Goal: Task Accomplishment & Management: Manage account settings

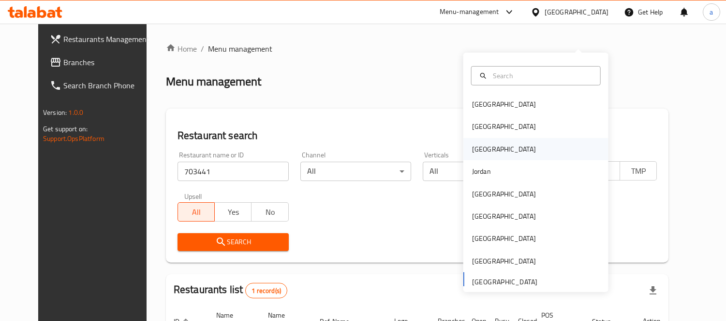
scroll to position [27, 0]
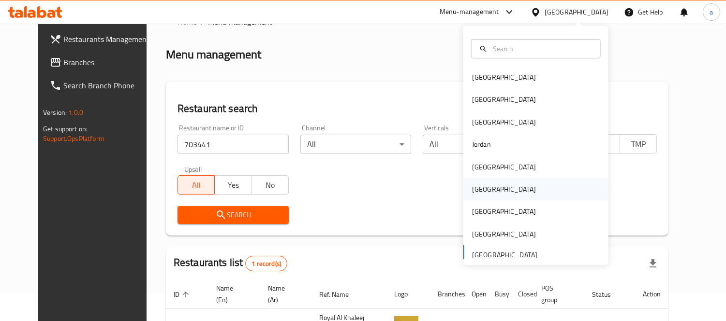
click at [482, 187] on div "[GEOGRAPHIC_DATA]" at bounding box center [503, 189] width 79 height 22
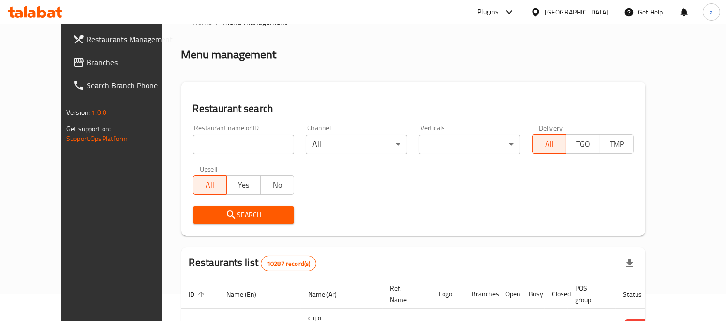
click at [41, 65] on div at bounding box center [363, 160] width 726 height 321
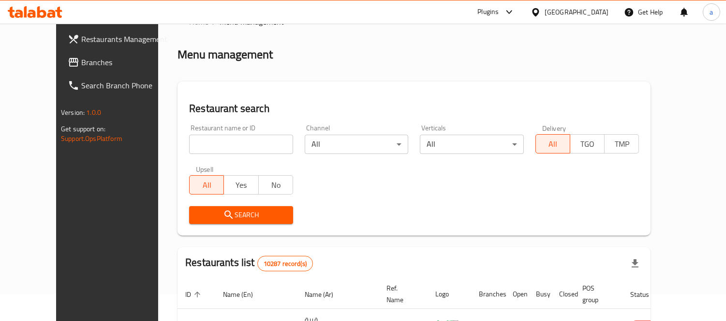
click at [81, 65] on span "Branches" at bounding box center [125, 63] width 88 height 12
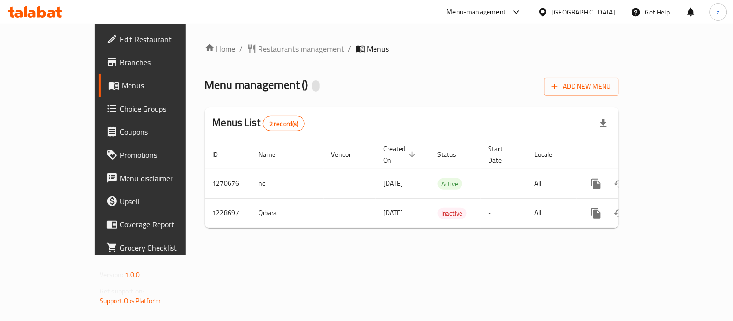
click at [122, 86] on span "Menus" at bounding box center [166, 86] width 88 height 12
click at [120, 105] on span "Choice Groups" at bounding box center [164, 109] width 89 height 12
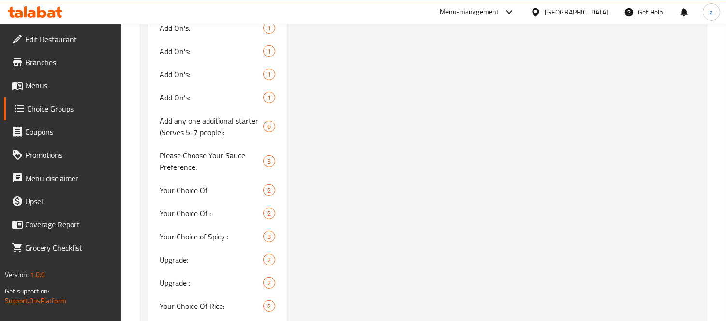
scroll to position [752, 0]
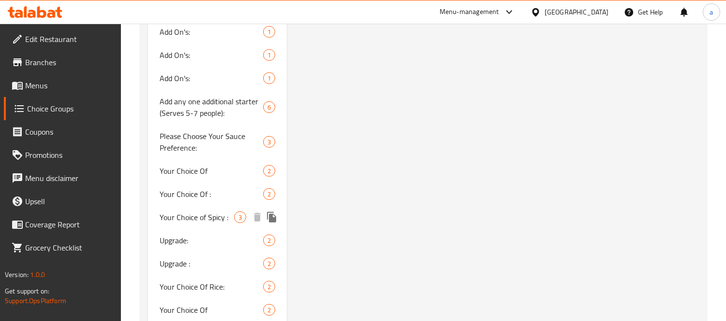
click at [210, 219] on span "Your Choice of Spicy :" at bounding box center [197, 218] width 74 height 12
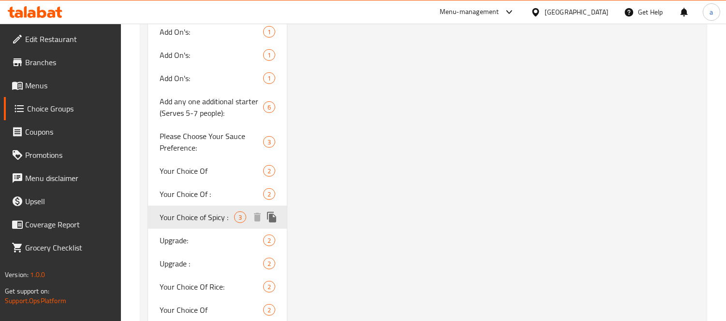
type input "Your Choice of Spicy :"
type input "اختيارك من السبايسي:"
type input "1"
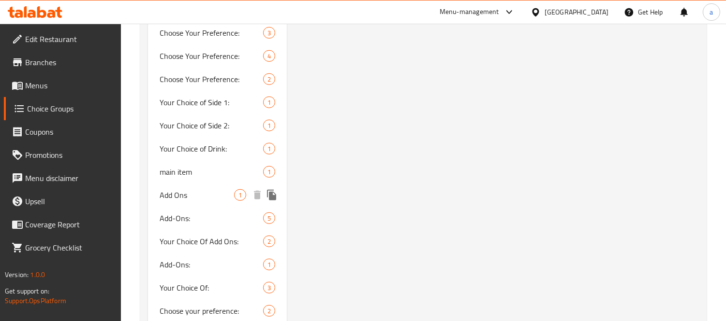
scroll to position [1385, 0]
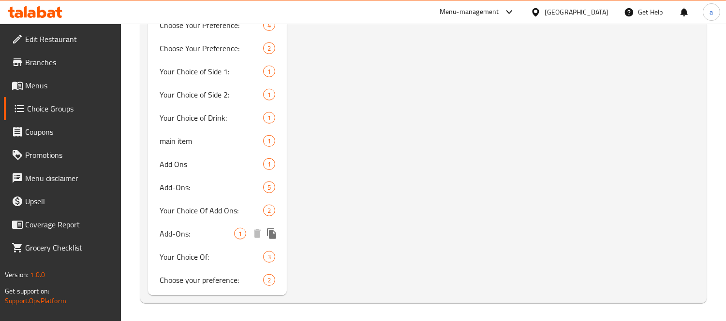
drag, startPoint x: 200, startPoint y: 233, endPoint x: 223, endPoint y: 233, distance: 22.7
click at [200, 233] on span "Add-Ons:" at bounding box center [197, 234] width 74 height 12
type input "Add-Ons:"
type input "الإضافات:"
type input "0"
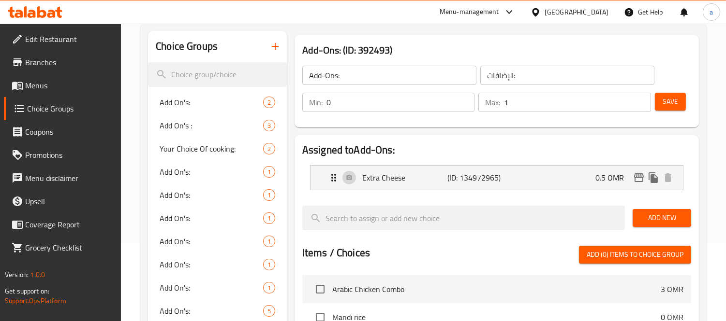
scroll to position [42, 0]
